Goal: Task Accomplishment & Management: Use online tool/utility

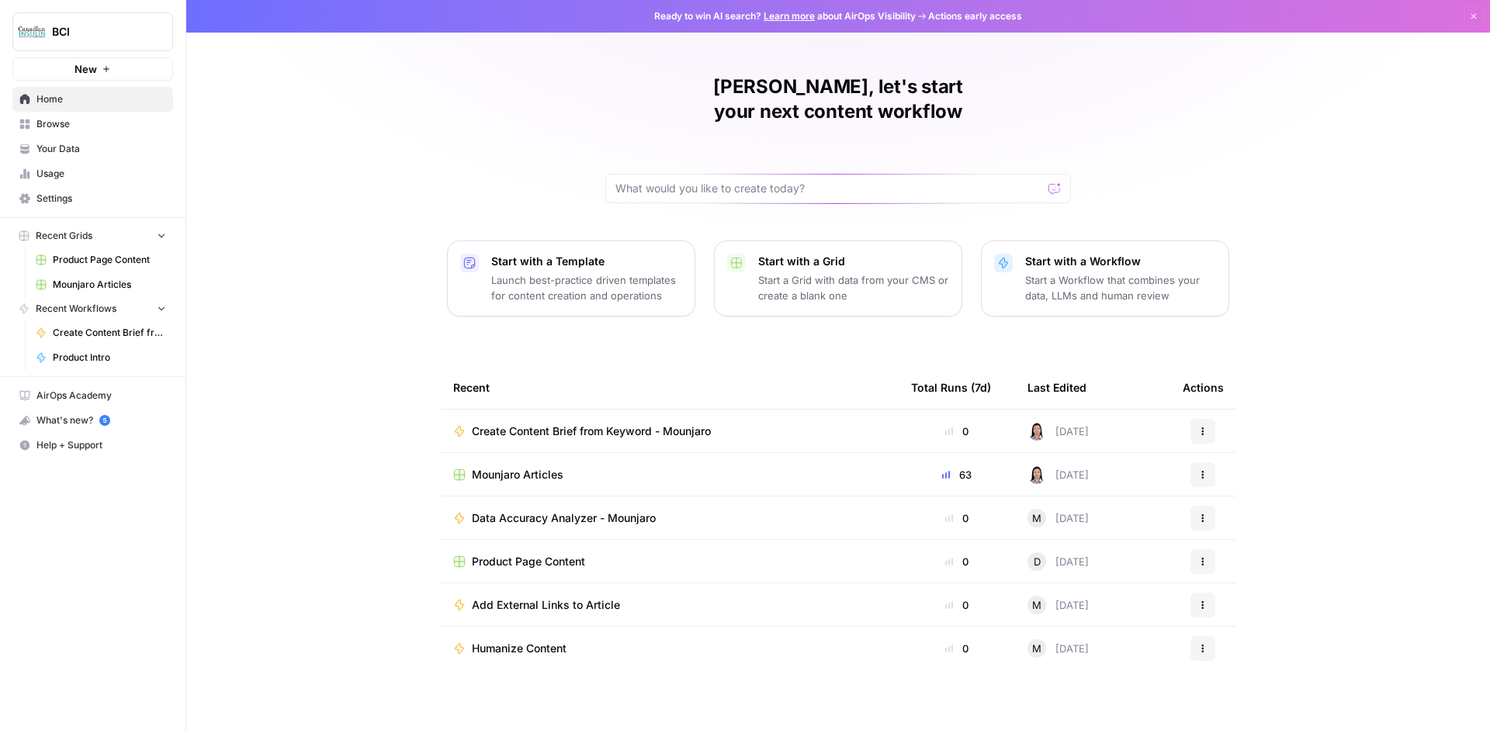
click at [75, 193] on span "Settings" at bounding box center [101, 199] width 130 height 14
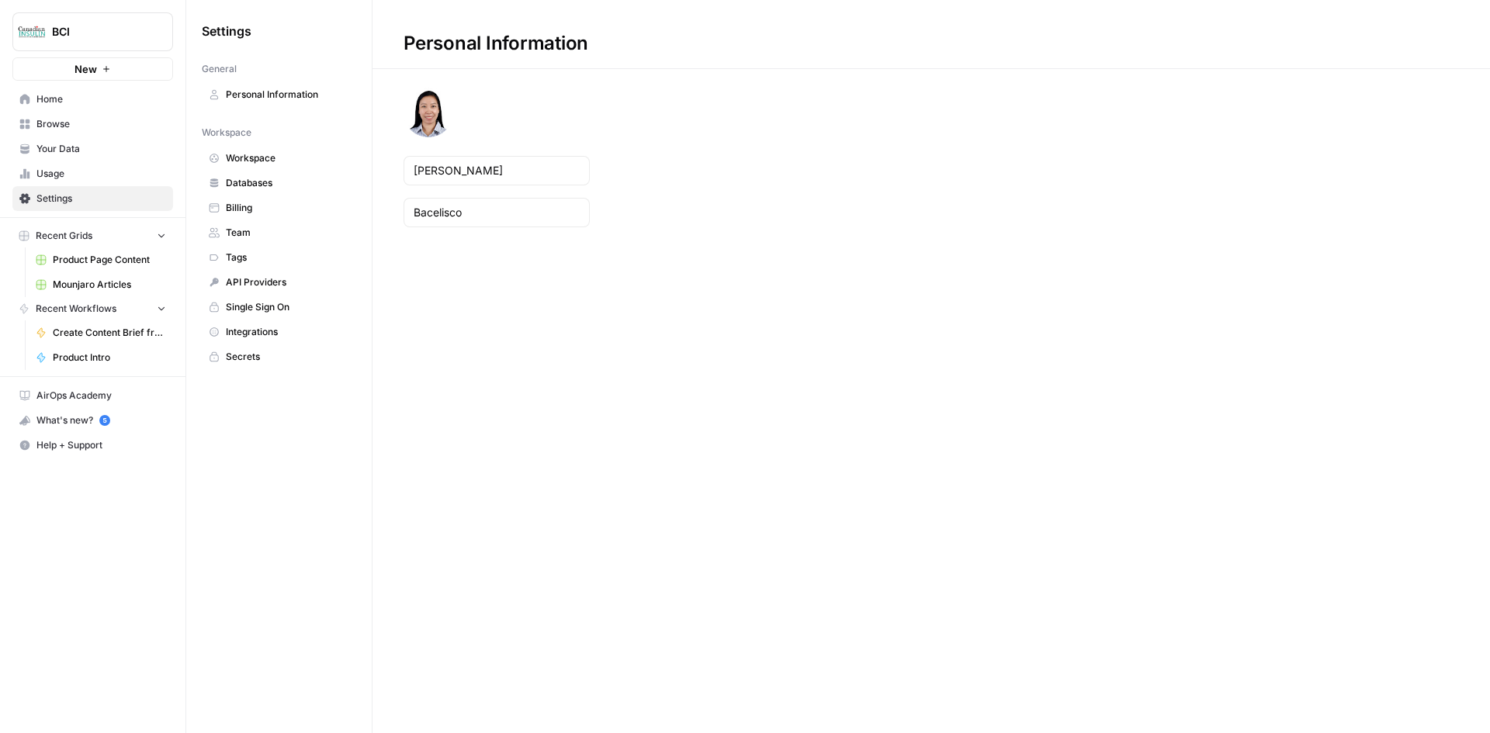
click at [263, 206] on span "Billing" at bounding box center [287, 208] width 123 height 14
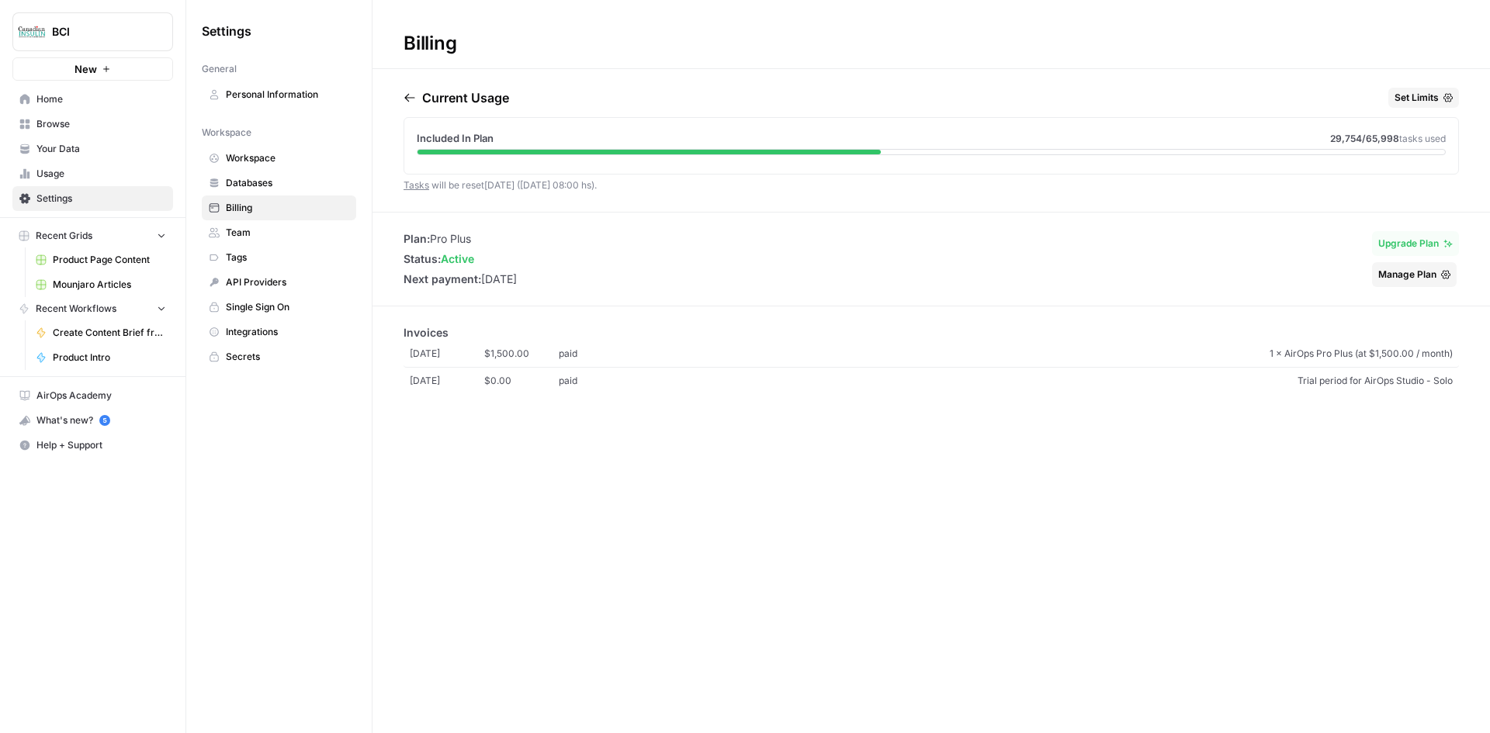
click at [122, 279] on span "Mounjaro Articles" at bounding box center [109, 285] width 113 height 14
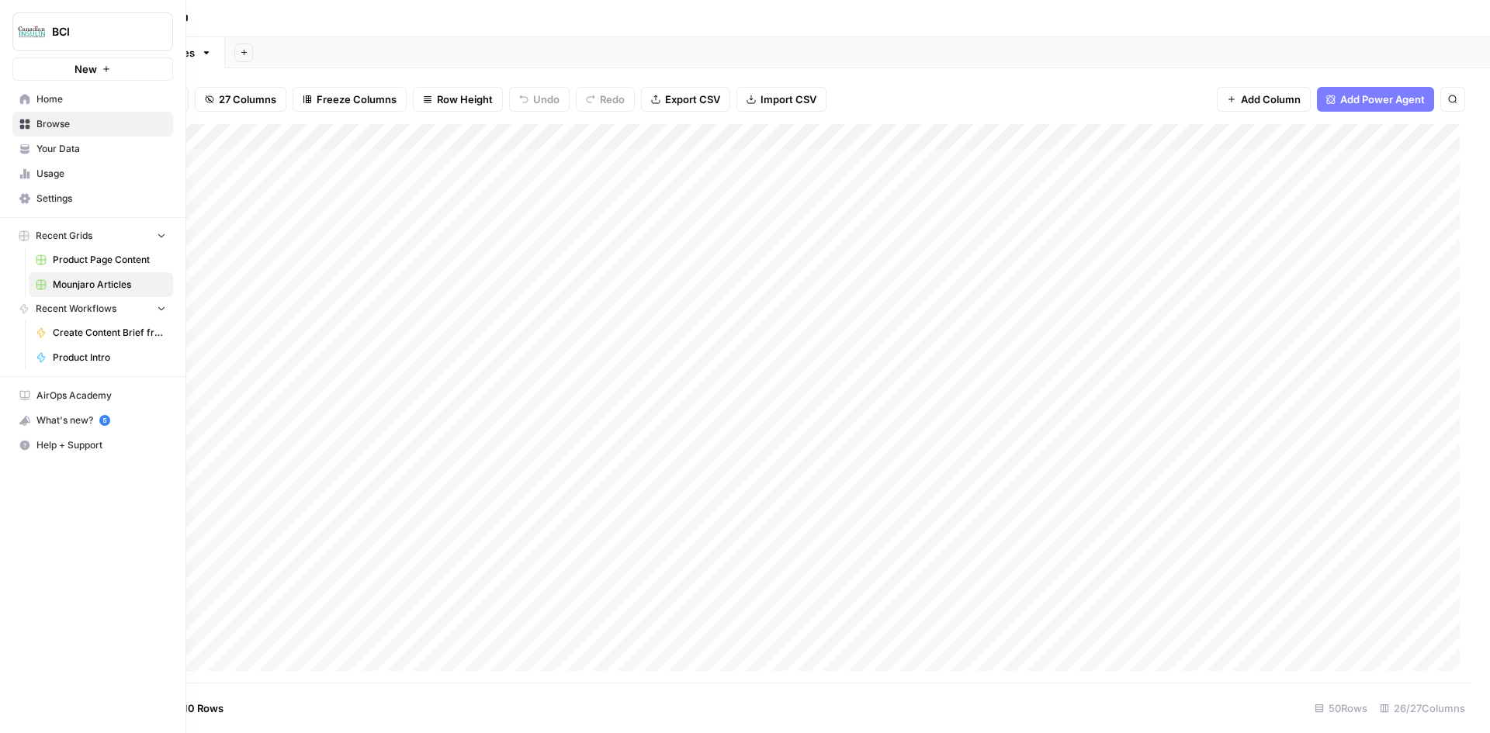
click at [92, 203] on span "Settings" at bounding box center [101, 199] width 130 height 14
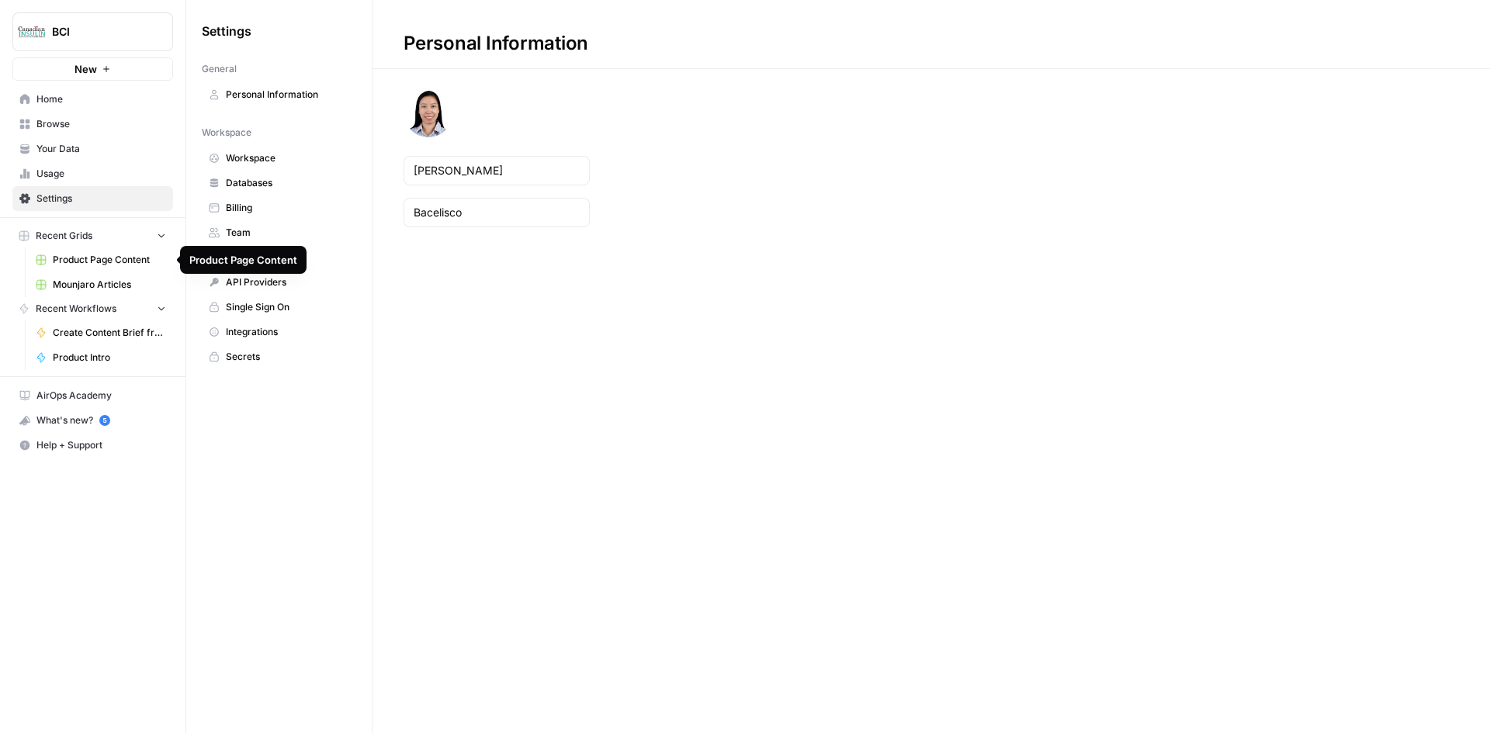
click at [84, 281] on span "Mounjaro Articles" at bounding box center [109, 285] width 113 height 14
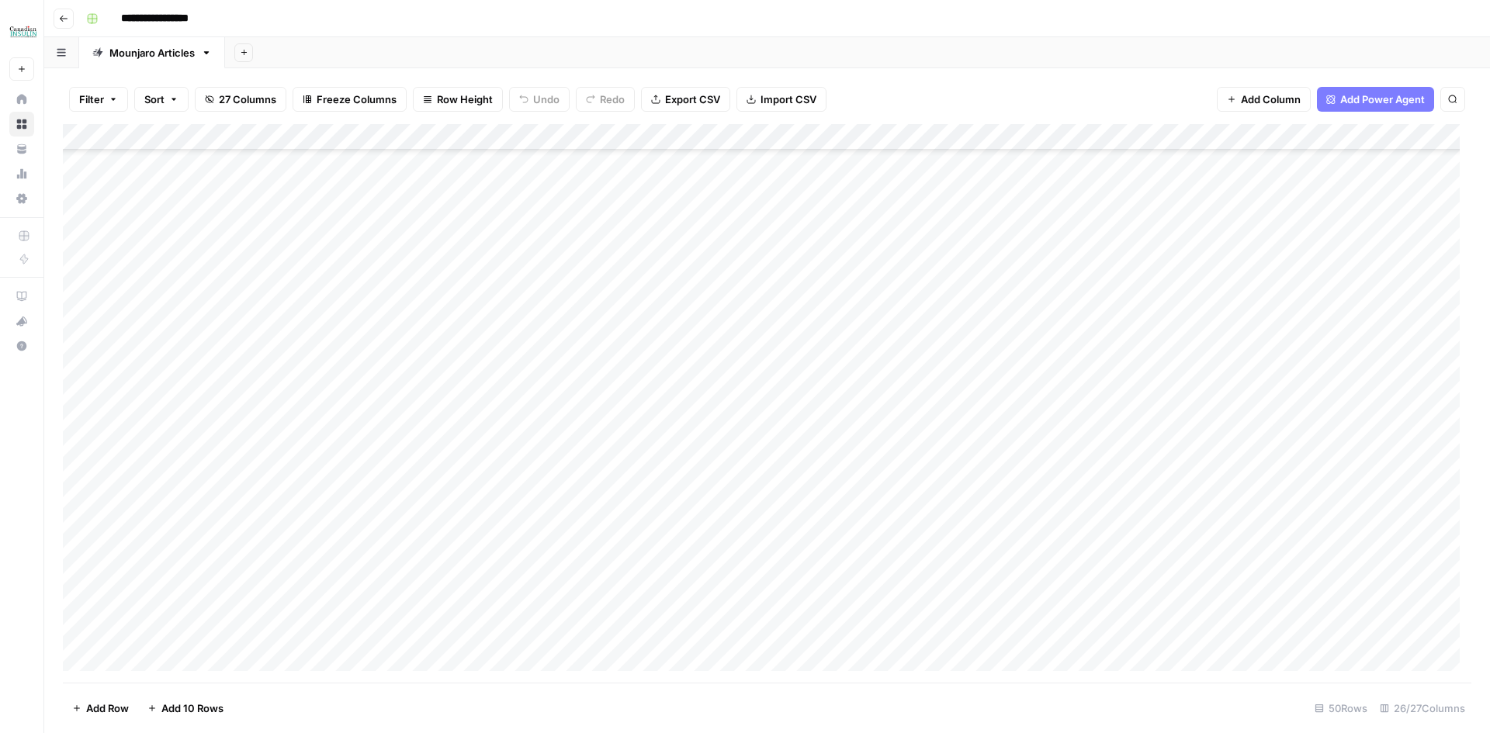
scroll to position [207, 0]
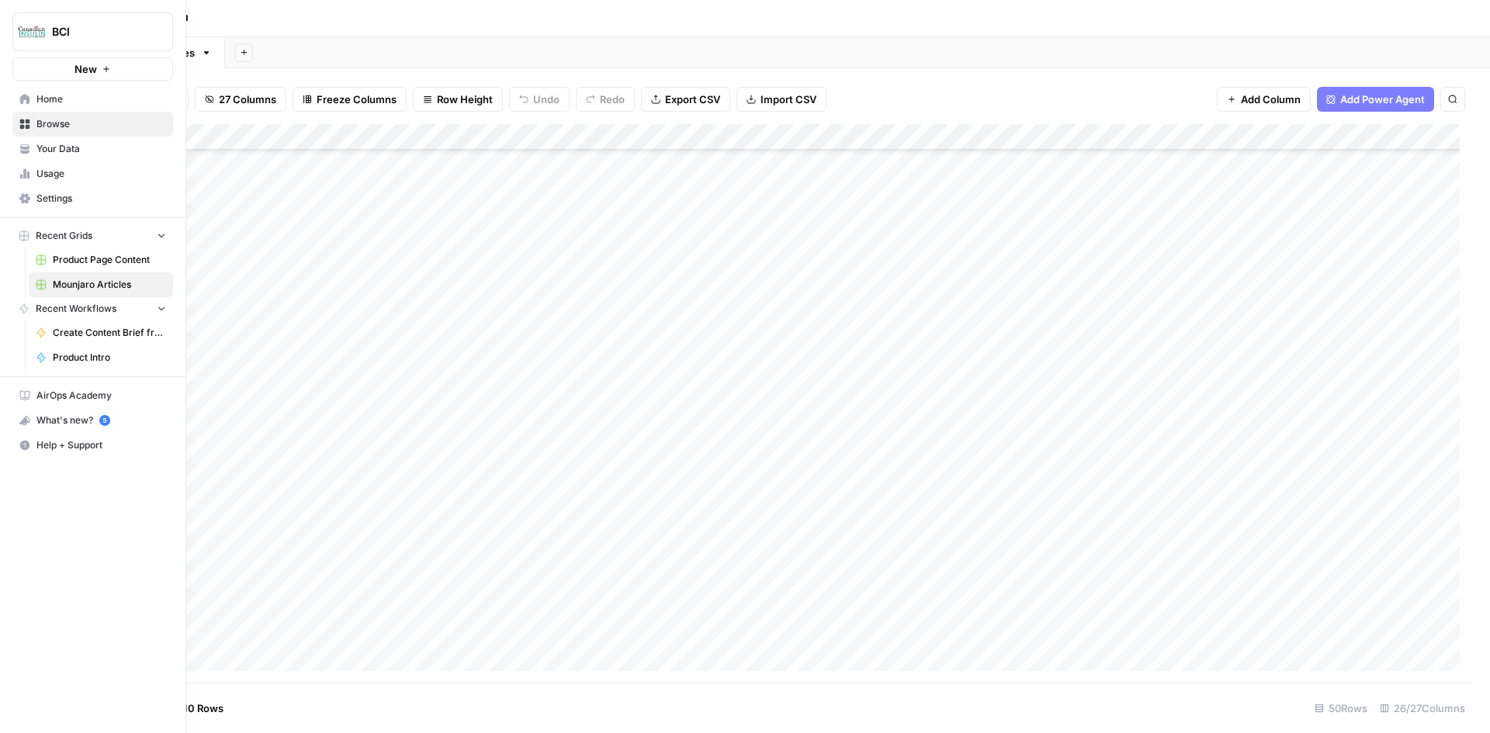
click at [61, 199] on span "Settings" at bounding box center [101, 199] width 130 height 14
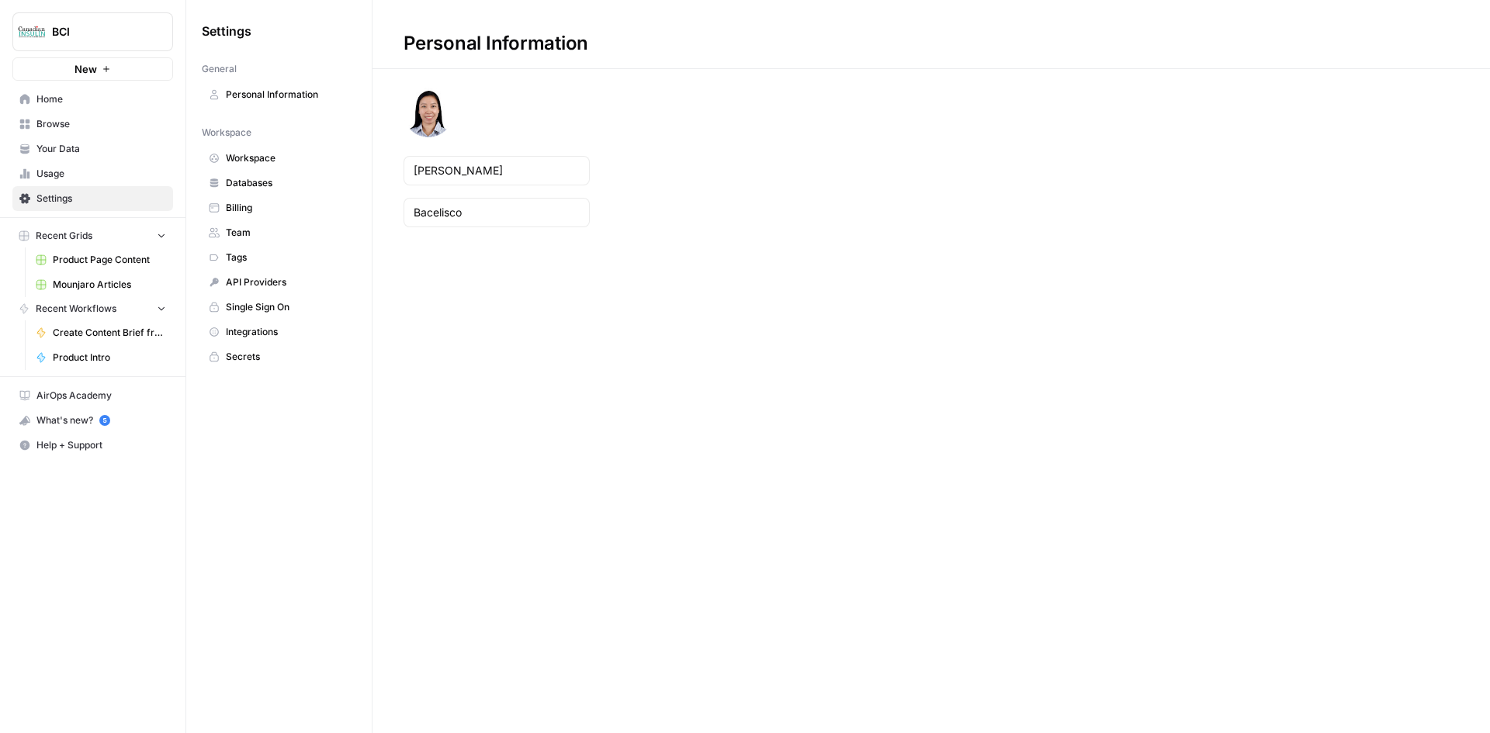
click at [279, 212] on span "Billing" at bounding box center [287, 208] width 123 height 14
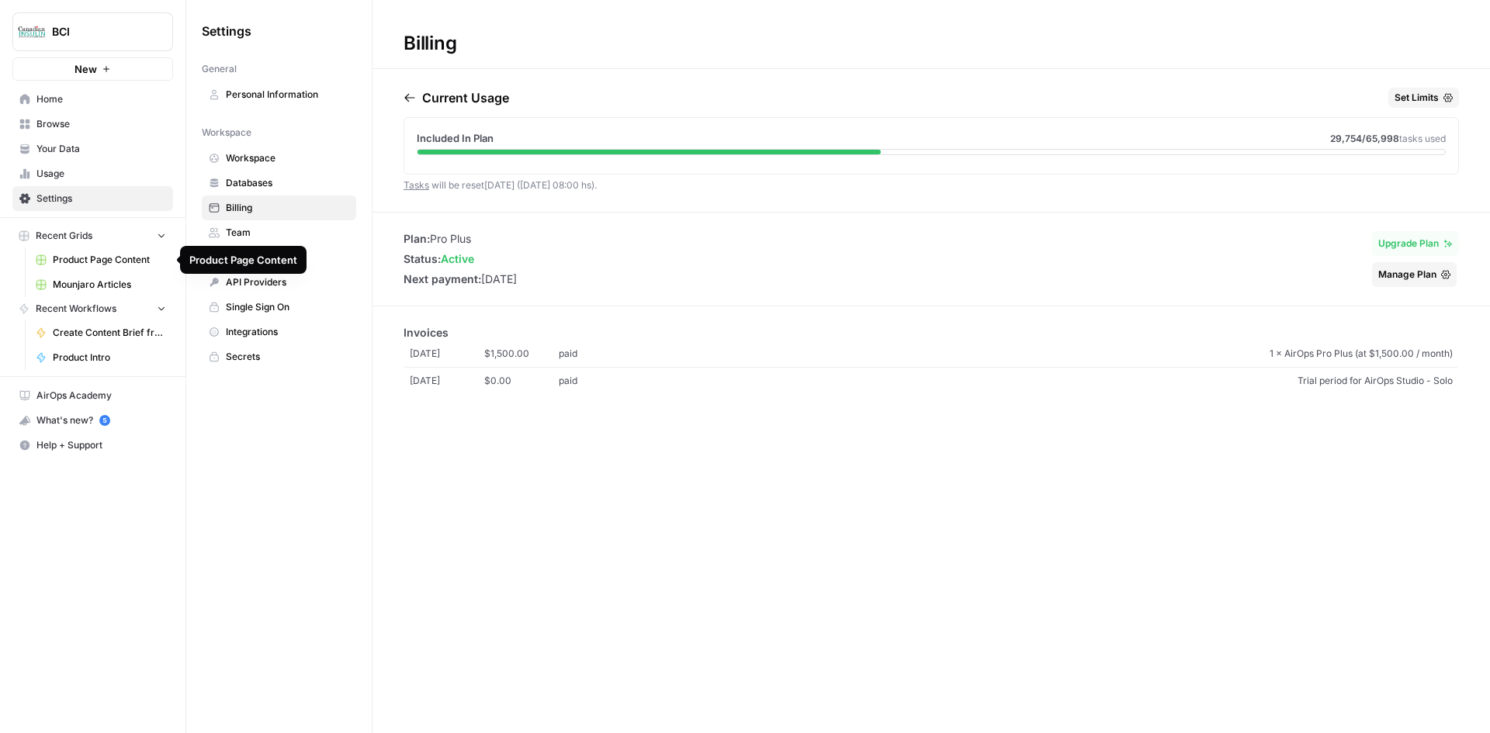
drag, startPoint x: 98, startPoint y: 283, endPoint x: 132, endPoint y: 287, distance: 34.4
click at [98, 284] on span "Mounjaro Articles" at bounding box center [109, 285] width 113 height 14
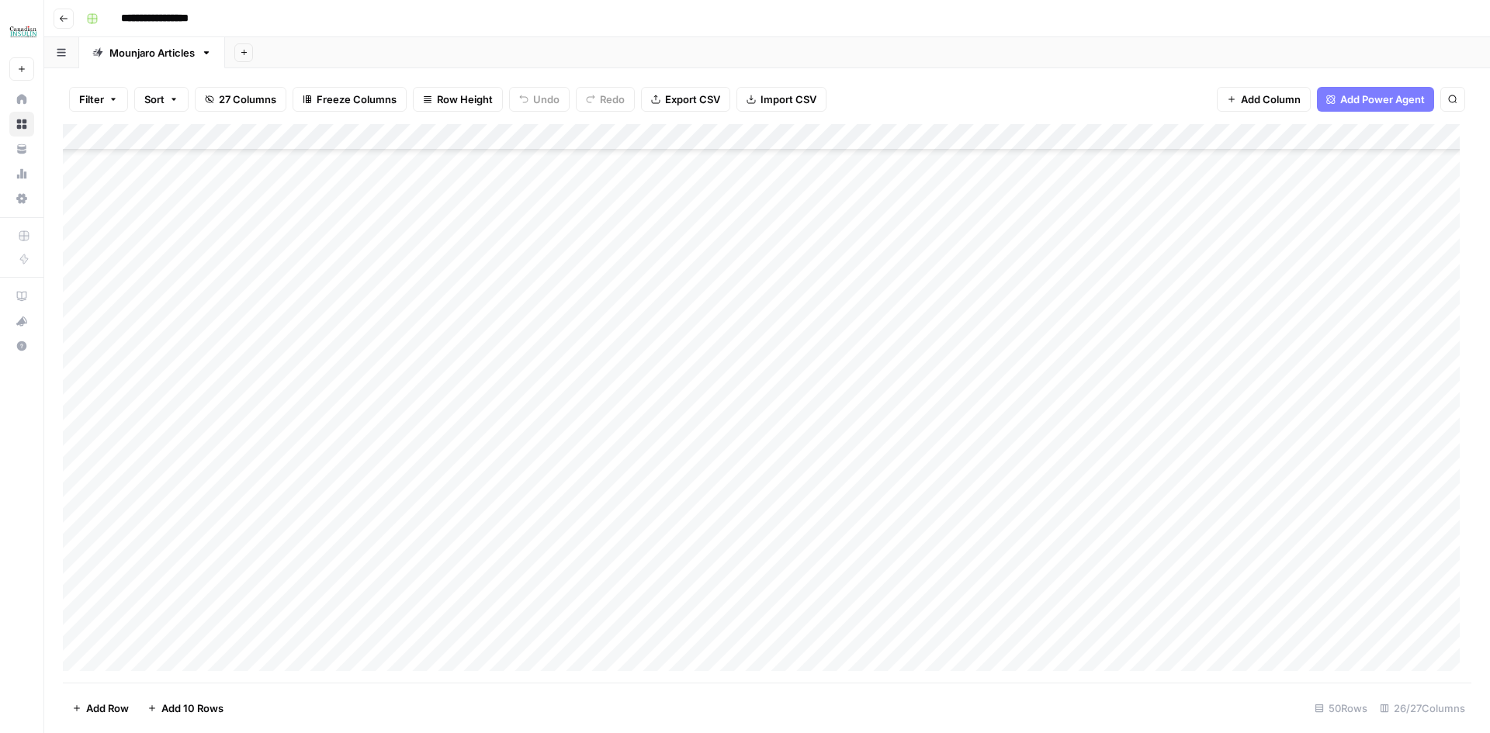
scroll to position [103, 0]
click at [100, 373] on div "Add Column" at bounding box center [767, 403] width 1408 height 559
click at [102, 401] on div "Add Column" at bounding box center [767, 403] width 1408 height 559
click at [101, 426] on div "Add Column" at bounding box center [767, 403] width 1408 height 559
click at [101, 453] on div "Add Column" at bounding box center [767, 403] width 1408 height 559
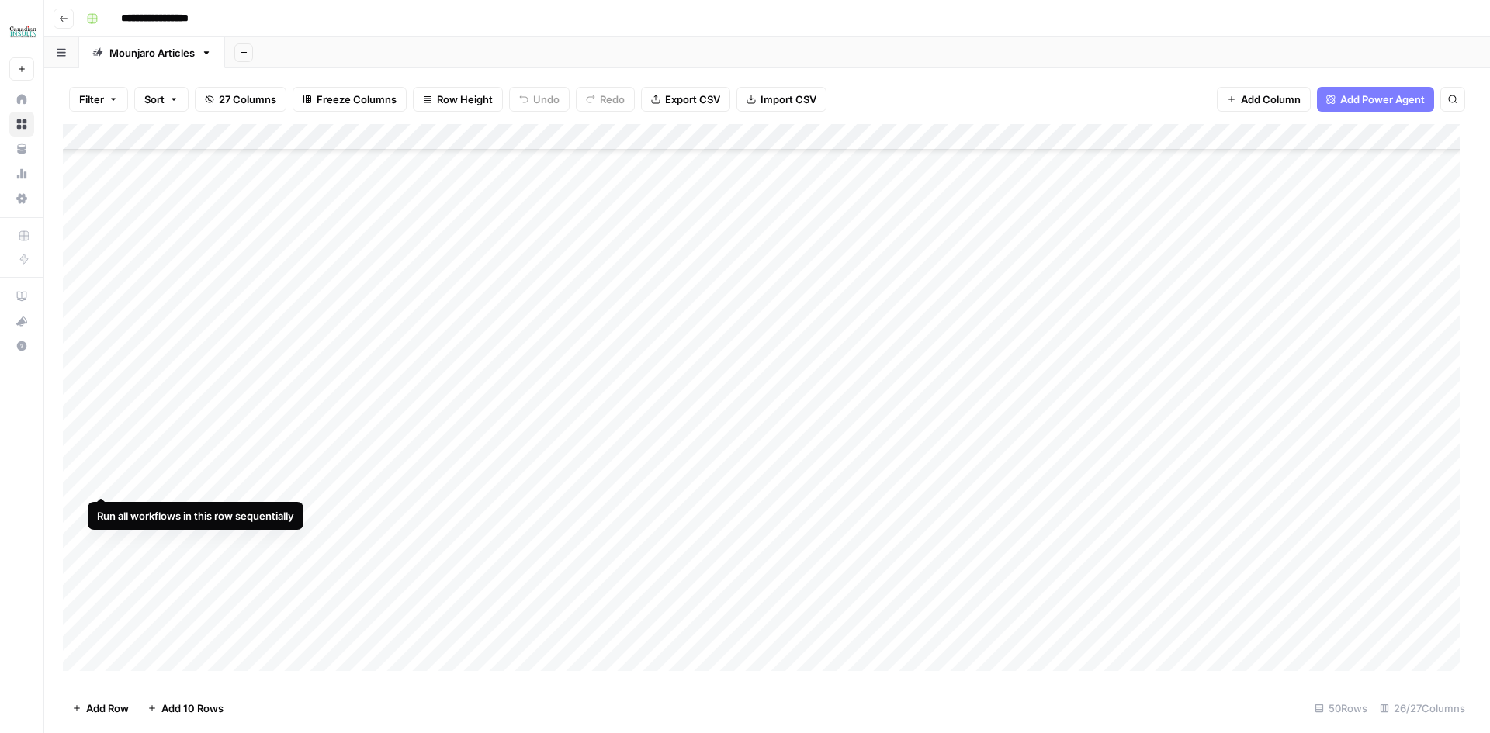
click at [102, 482] on div "Add Column" at bounding box center [767, 403] width 1408 height 559
